Goal: Task Accomplishment & Management: Complete application form

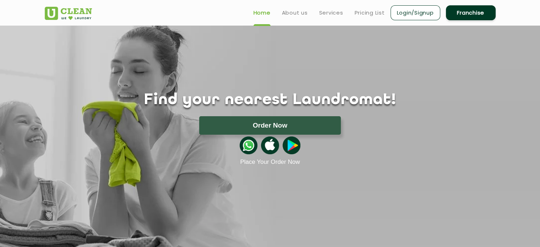
click at [446, 98] on h1 "Find your nearest Laundromat!" at bounding box center [269, 100] width 461 height 18
click at [420, 11] on link "Login/Signup" at bounding box center [415, 12] width 50 height 15
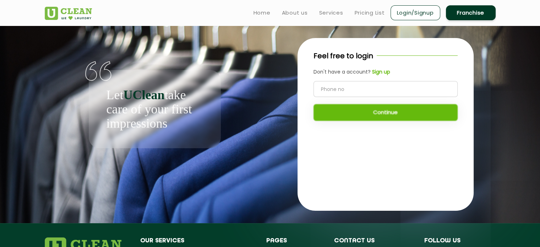
click at [361, 90] on input "tel" at bounding box center [385, 89] width 144 height 16
click at [376, 72] on b "Sign up" at bounding box center [381, 71] width 18 height 7
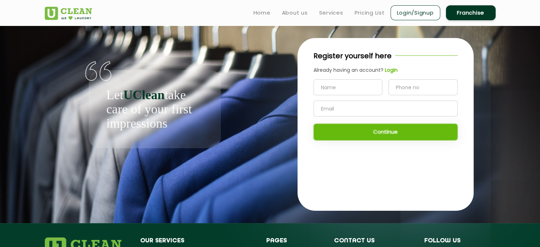
click at [354, 87] on input "text" at bounding box center [347, 87] width 69 height 16
drag, startPoint x: 405, startPoint y: 87, endPoint x: 408, endPoint y: 95, distance: 8.3
click at [405, 87] on input "tel" at bounding box center [422, 87] width 69 height 16
type input "8802240945"
type input "Pulkit Sengar"
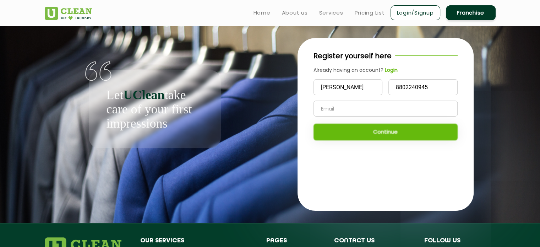
type input "sengar.pulkit@gmail.com"
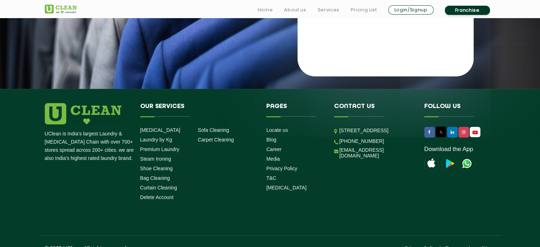
scroll to position [147, 0]
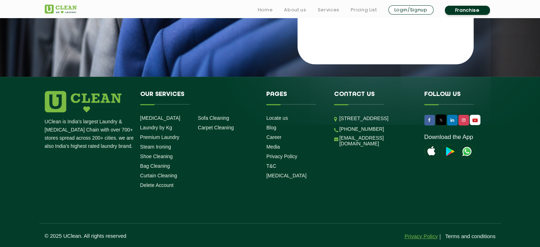
click at [413, 234] on link "Privacy Policy" at bounding box center [420, 236] width 33 height 6
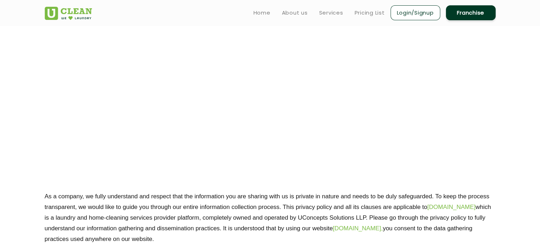
scroll to position [1230, 0]
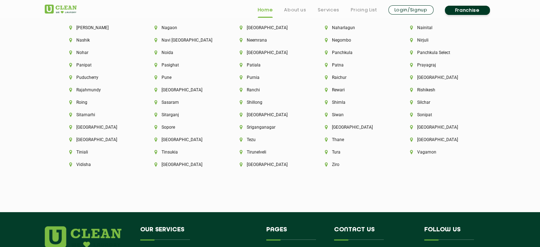
scroll to position [2032, 0]
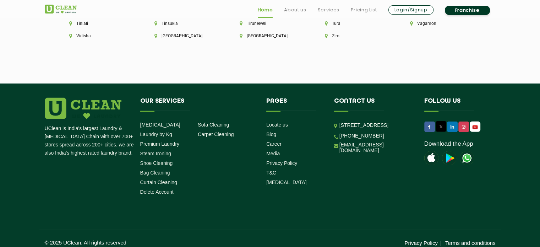
click at [88, 239] on p "© 2025 UClean. All rights reserved" at bounding box center [157, 242] width 225 height 6
